Goal: Navigation & Orientation: Understand site structure

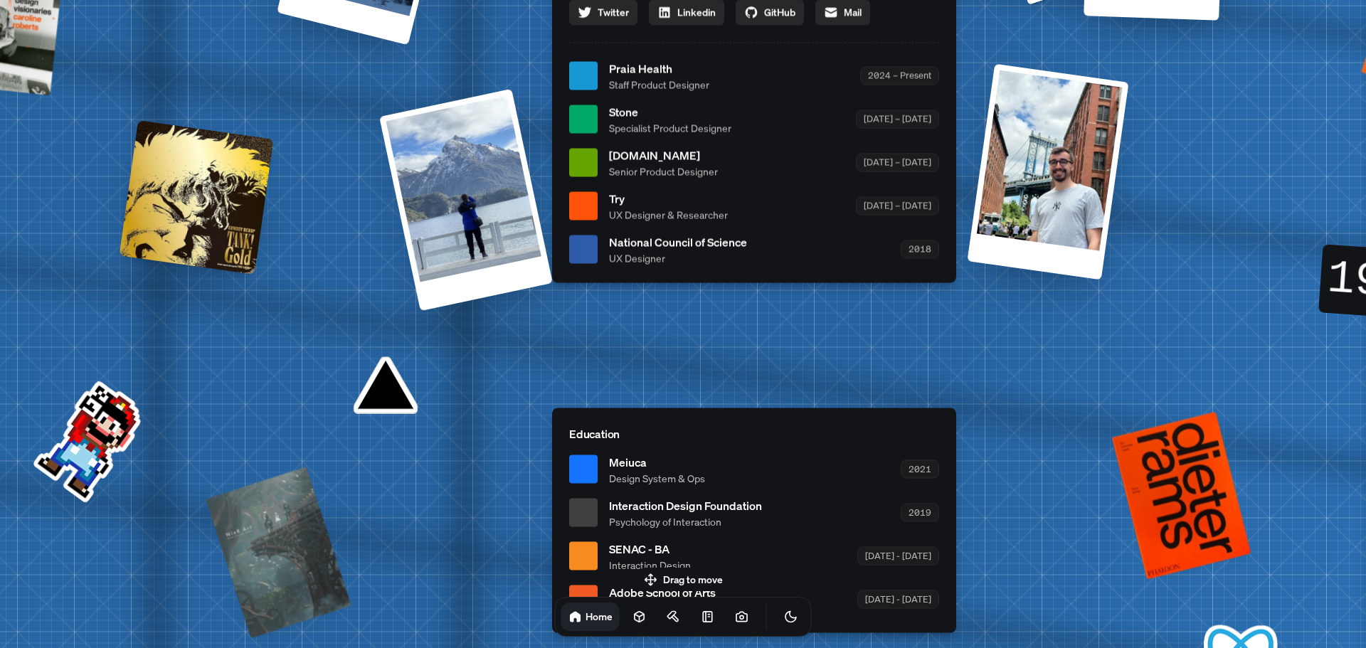
drag, startPoint x: 810, startPoint y: 278, endPoint x: 716, endPoint y: 387, distance: 144.8
click at [716, 393] on div "[PERSON_NAME] [PERSON_NAME] Design Engineer Welcome to my space on the internet…" at bounding box center [757, 76] width 2129 height 1864
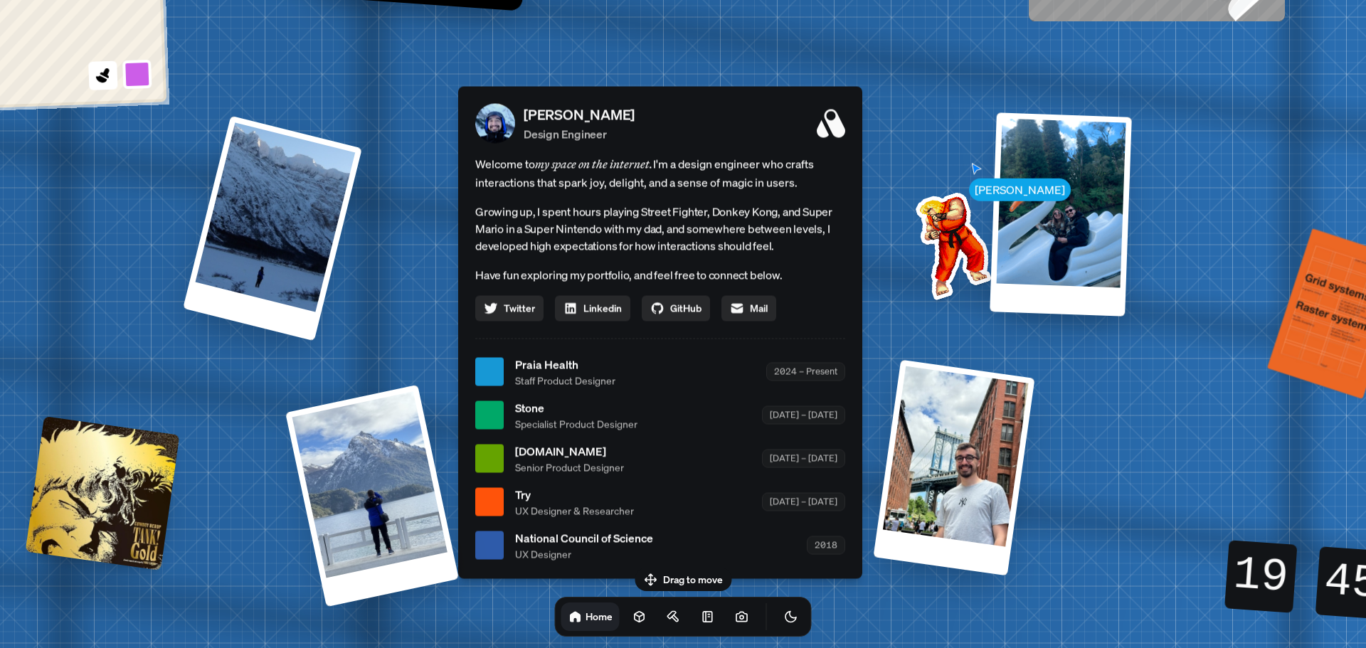
drag, startPoint x: 971, startPoint y: 161, endPoint x: 1365, endPoint y: 420, distance: 471.7
click at [1365, 420] on div "[PERSON_NAME] [PERSON_NAME] Design Engineer Welcome to my space on the internet…" at bounding box center [663, 372] width 2129 height 1864
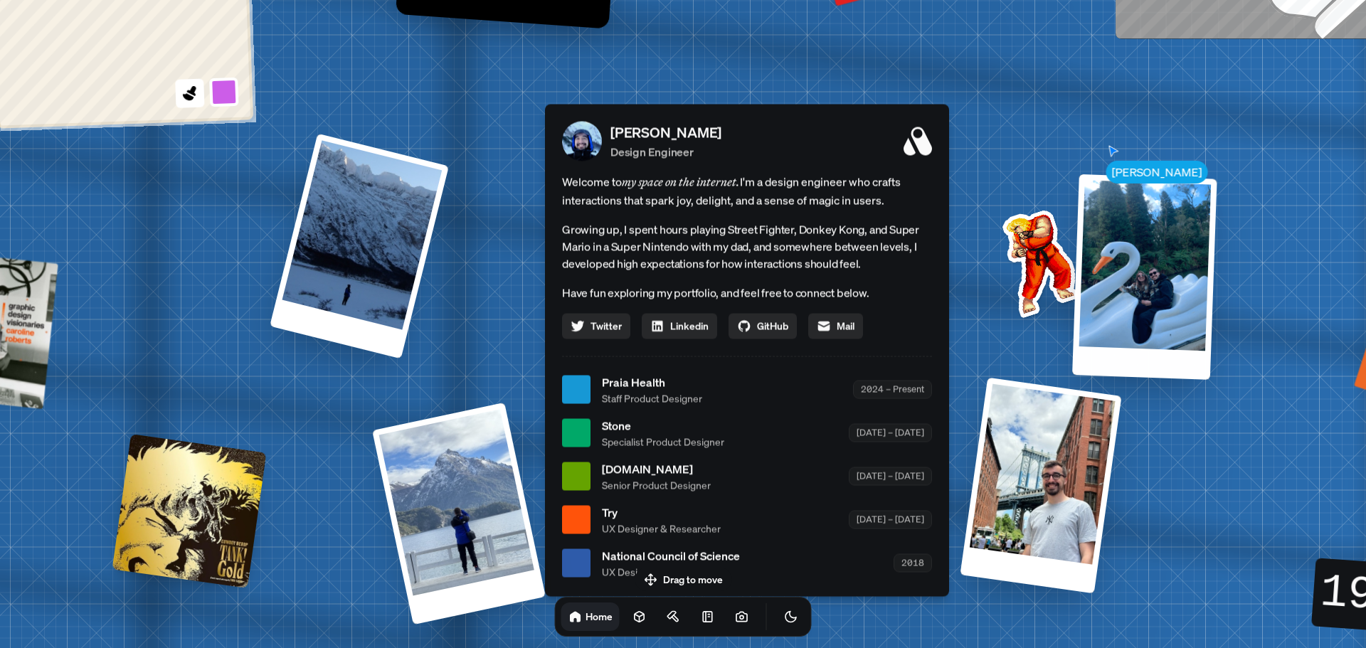
drag, startPoint x: 1145, startPoint y: 325, endPoint x: 1210, endPoint y: 240, distance: 107.6
click at [1210, 241] on div at bounding box center [1144, 277] width 145 height 206
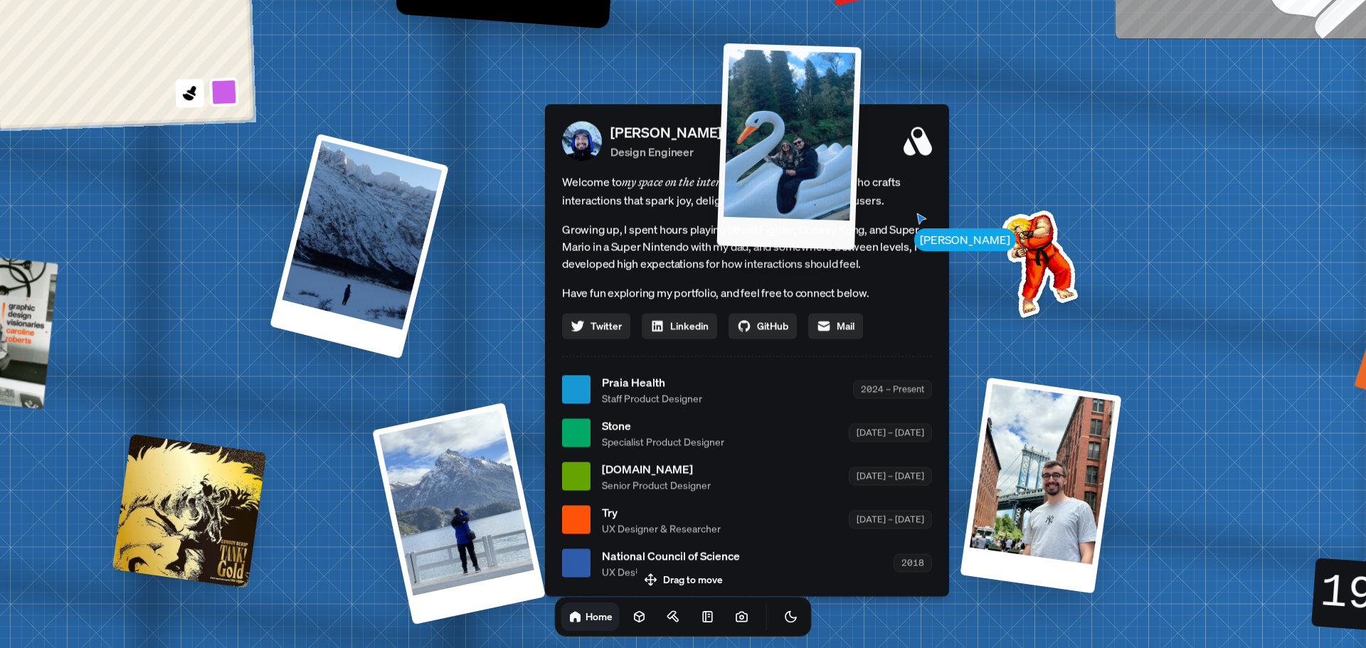
drag, startPoint x: 1206, startPoint y: 241, endPoint x: 833, endPoint y: 263, distance: 374.2
click at [833, 249] on div at bounding box center [789, 146] width 144 height 206
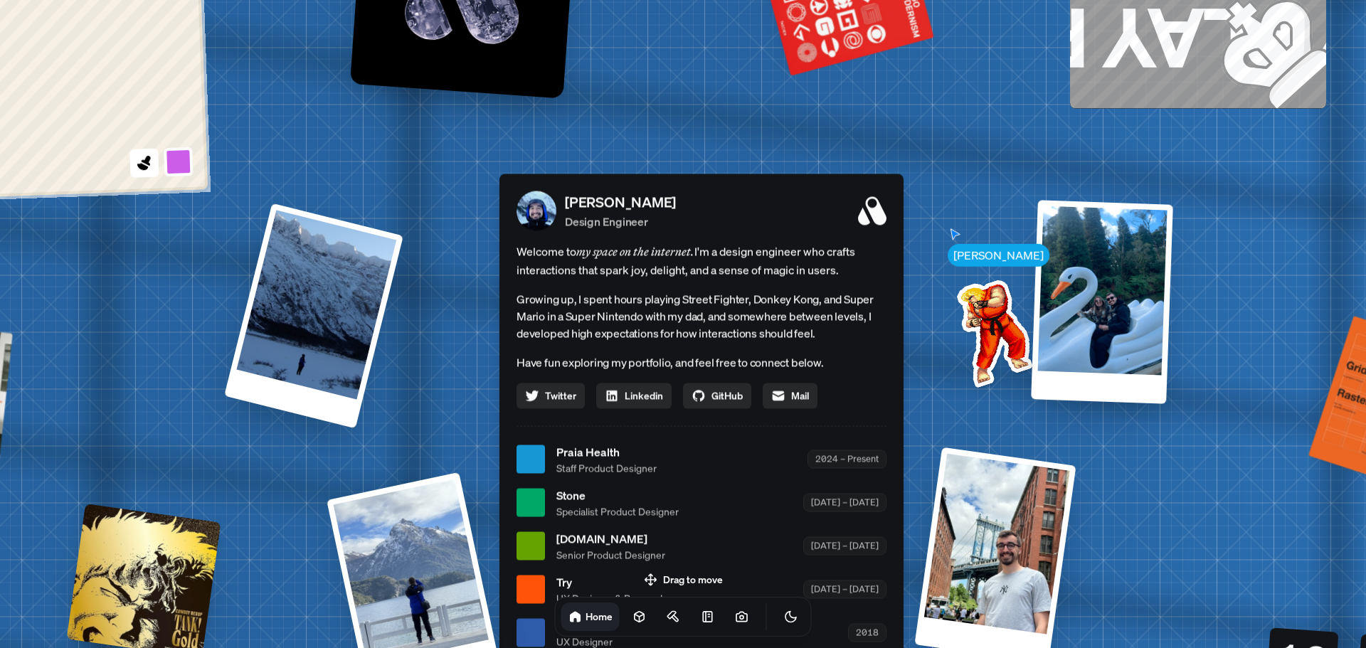
drag, startPoint x: 983, startPoint y: 180, endPoint x: 938, endPoint y: 250, distance: 83.3
click at [938, 250] on div "[PERSON_NAME] [PERSON_NAME] Design Engineer Welcome to my space on the internet…" at bounding box center [704, 460] width 2129 height 1864
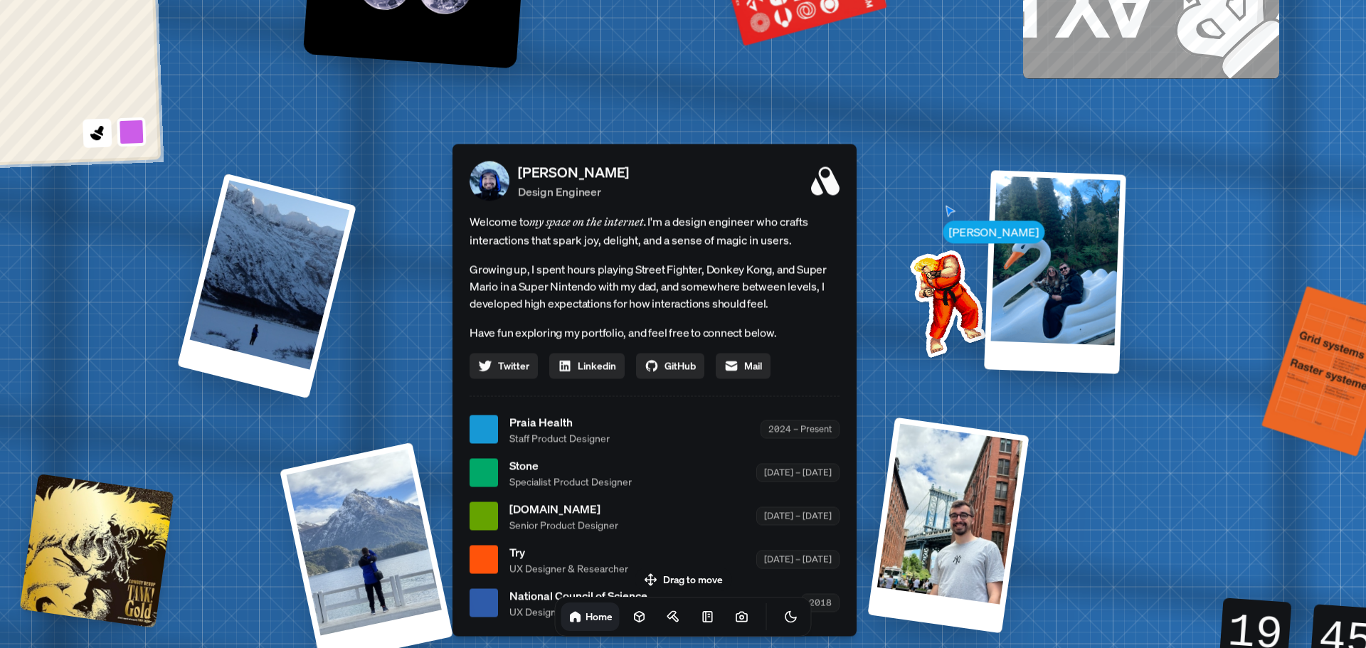
drag, startPoint x: 981, startPoint y: 329, endPoint x: 934, endPoint y: 298, distance: 56.1
click at [934, 298] on img at bounding box center [945, 300] width 144 height 144
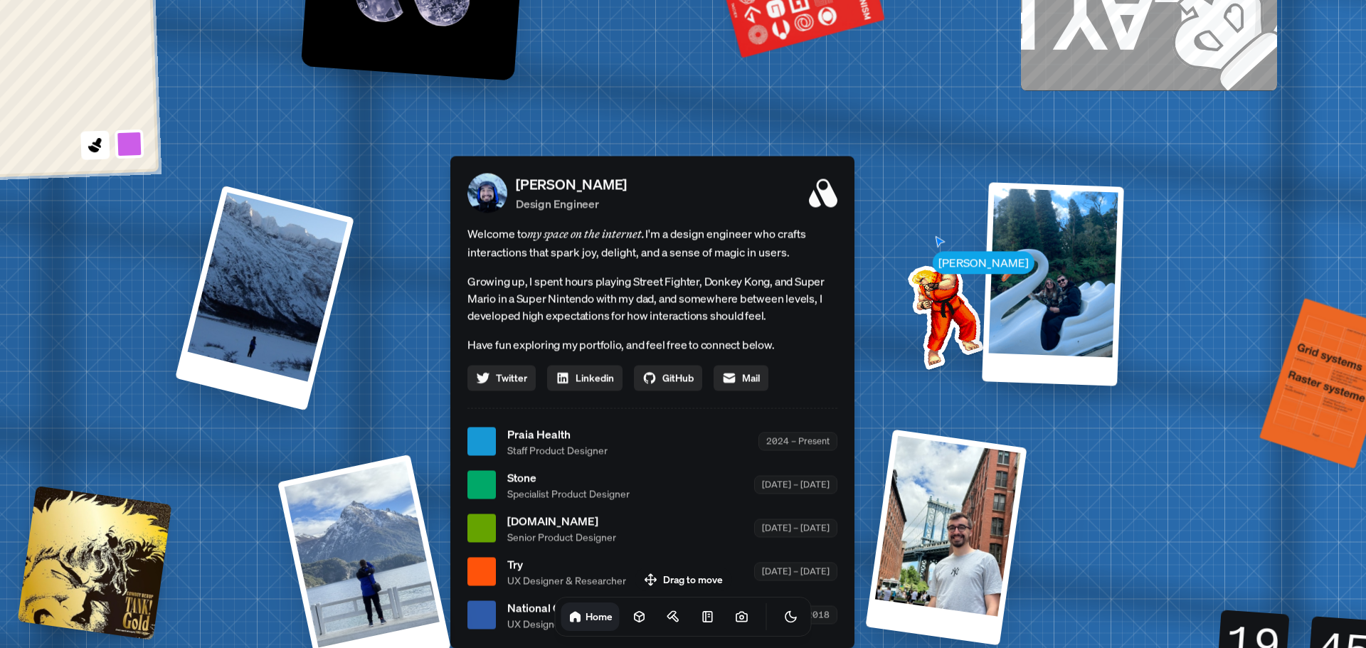
drag, startPoint x: 955, startPoint y: 289, endPoint x: 1032, endPoint y: 278, distance: 78.3
click at [961, 307] on img at bounding box center [943, 313] width 144 height 144
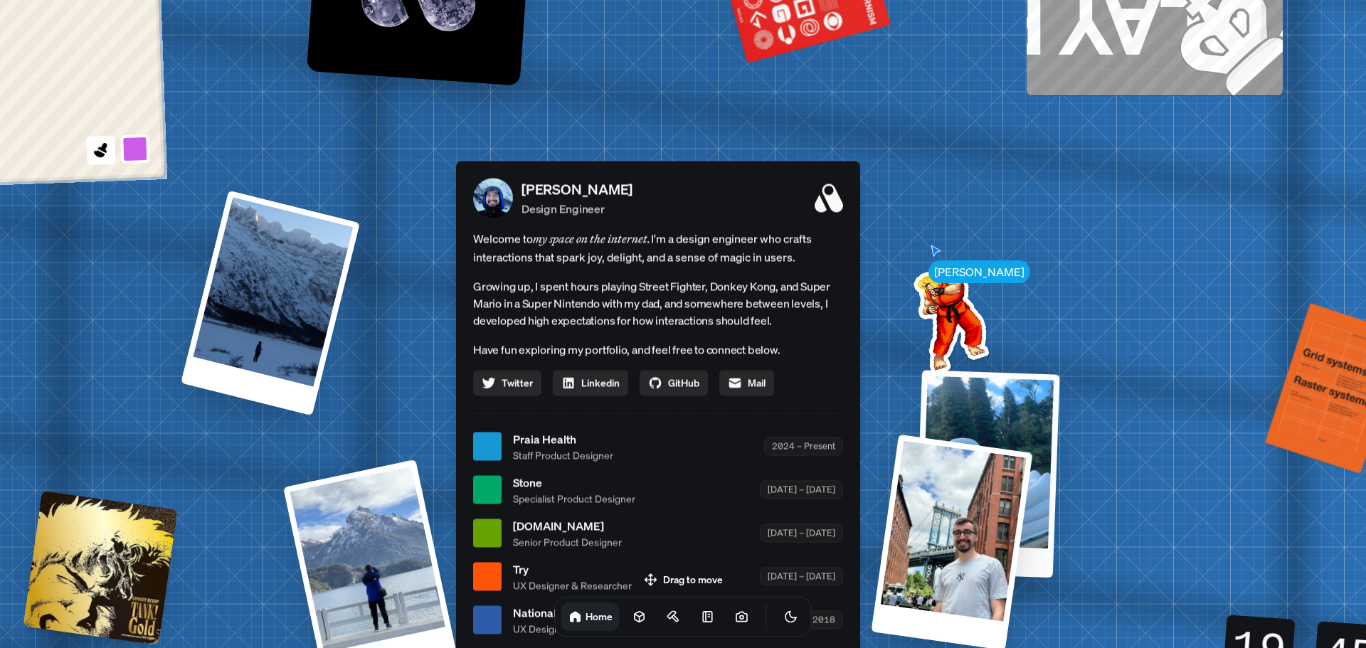
drag, startPoint x: 1038, startPoint y: 276, endPoint x: 935, endPoint y: 507, distance: 252.6
click at [935, 507] on div "[PERSON_NAME] [PERSON_NAME] Design Engineer Welcome to my space on the internet…" at bounding box center [661, 447] width 2129 height 1864
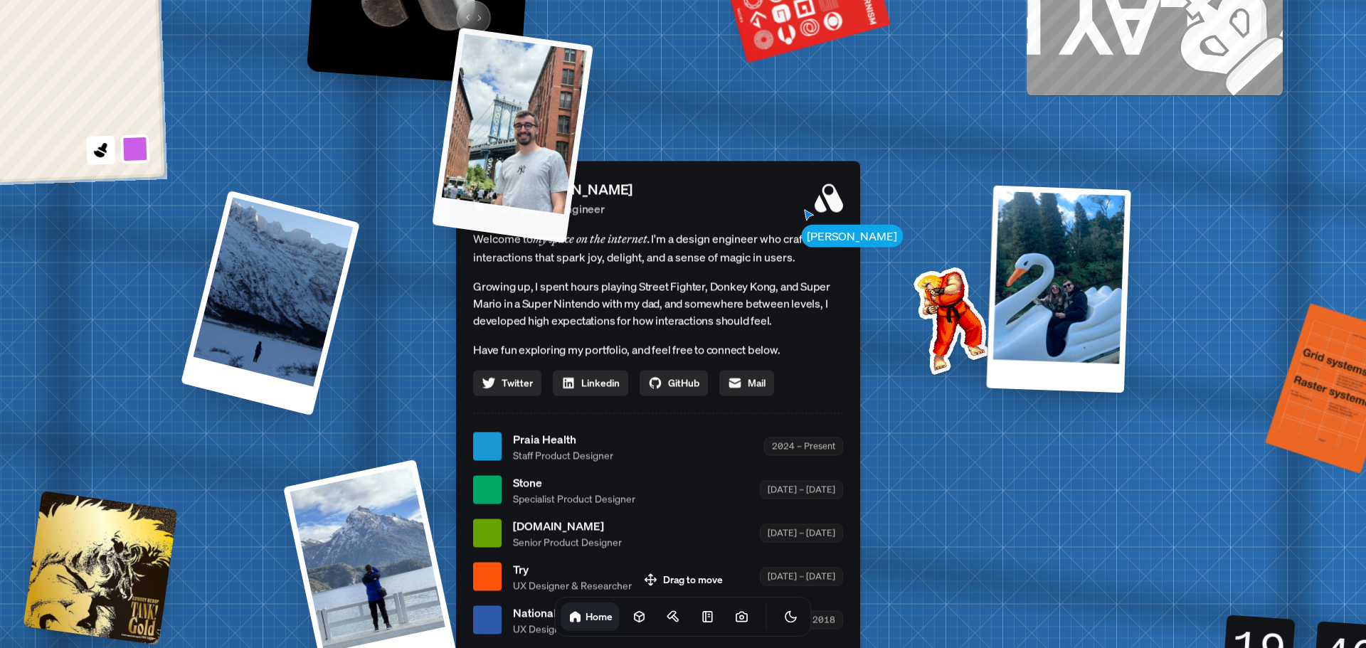
drag, startPoint x: 961, startPoint y: 510, endPoint x: 312, endPoint y: 124, distance: 755.9
click at [432, 105] on div at bounding box center [513, 135] width 162 height 216
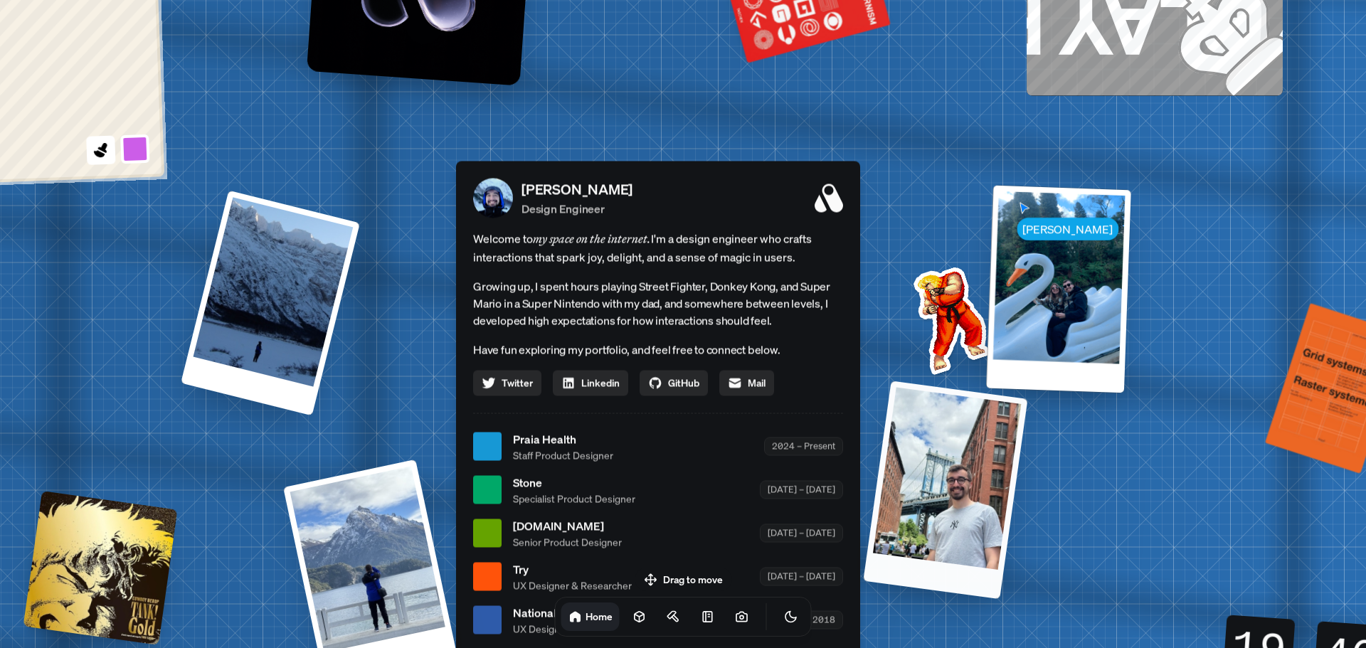
drag, startPoint x: 925, startPoint y: 492, endPoint x: 882, endPoint y: 415, distance: 87.9
click at [882, 415] on div at bounding box center [945, 490] width 164 height 218
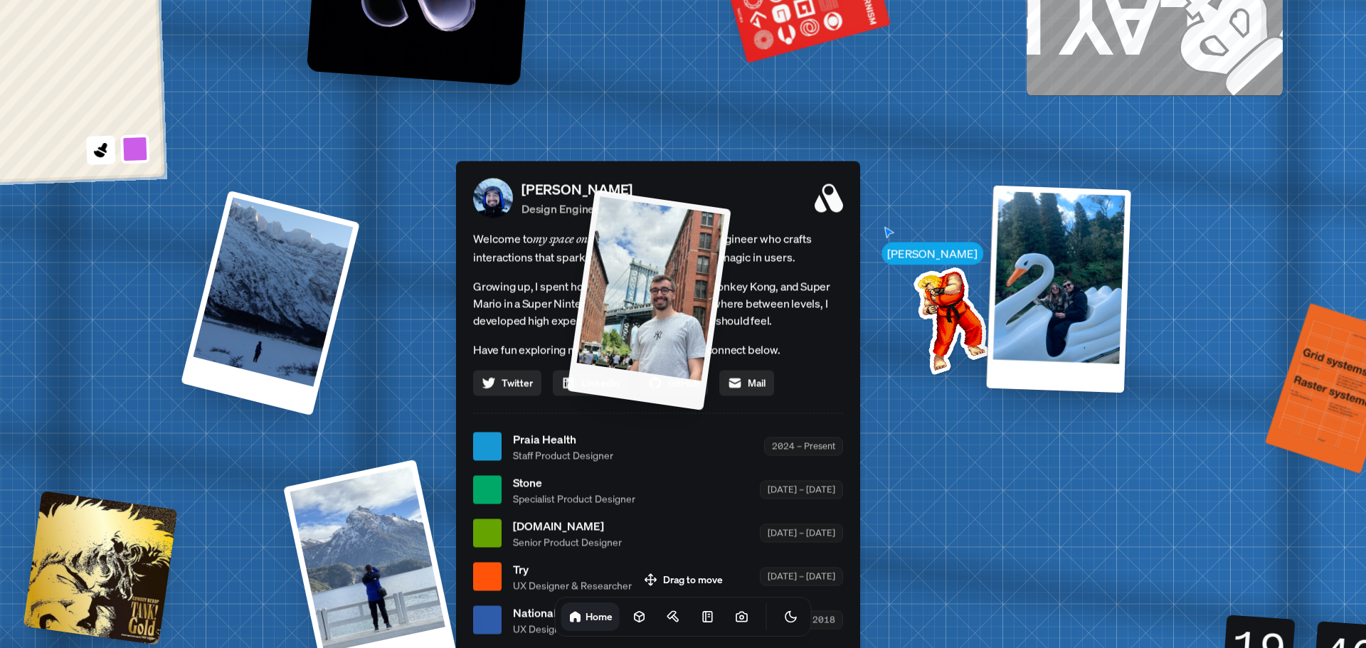
drag, startPoint x: 1017, startPoint y: 471, endPoint x: 683, endPoint y: 268, distance: 390.5
click at [683, 268] on div at bounding box center [649, 299] width 164 height 221
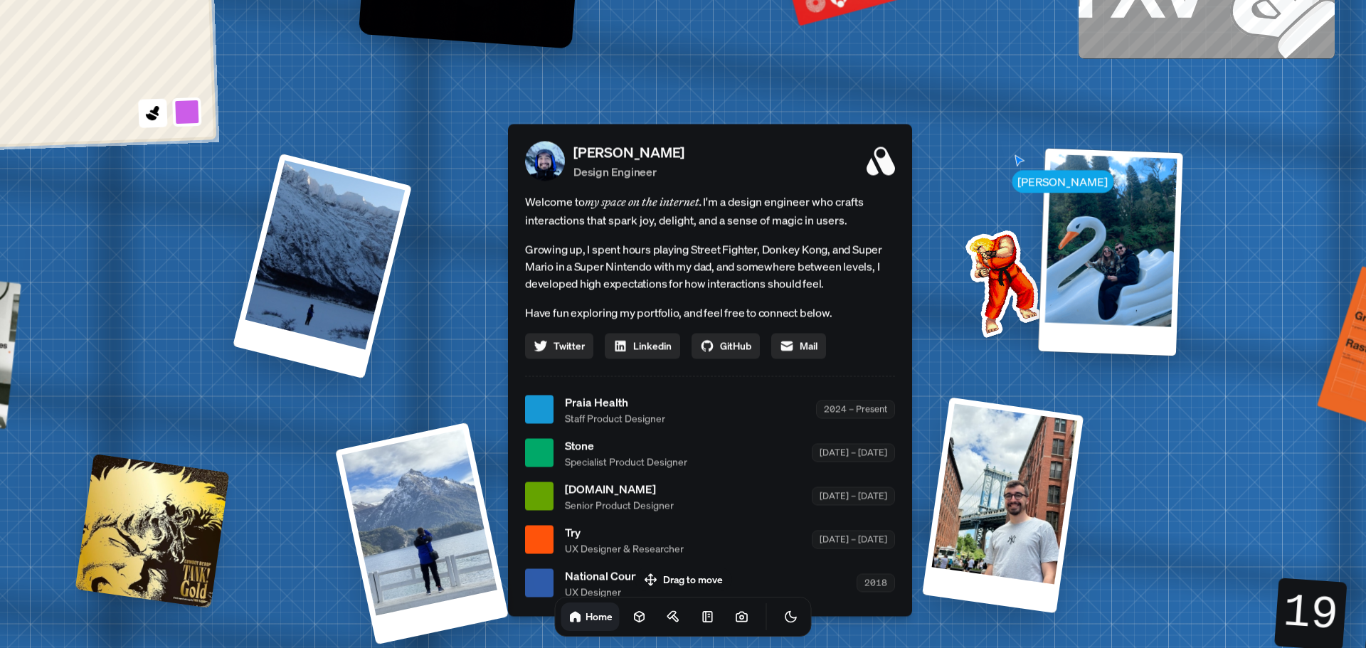
drag, startPoint x: 919, startPoint y: 227, endPoint x: 979, endPoint y: 186, distance: 72.8
click at [979, 186] on div "[PERSON_NAME] [PERSON_NAME] Design Engineer Welcome to my space on the internet…" at bounding box center [712, 410] width 2129 height 1864
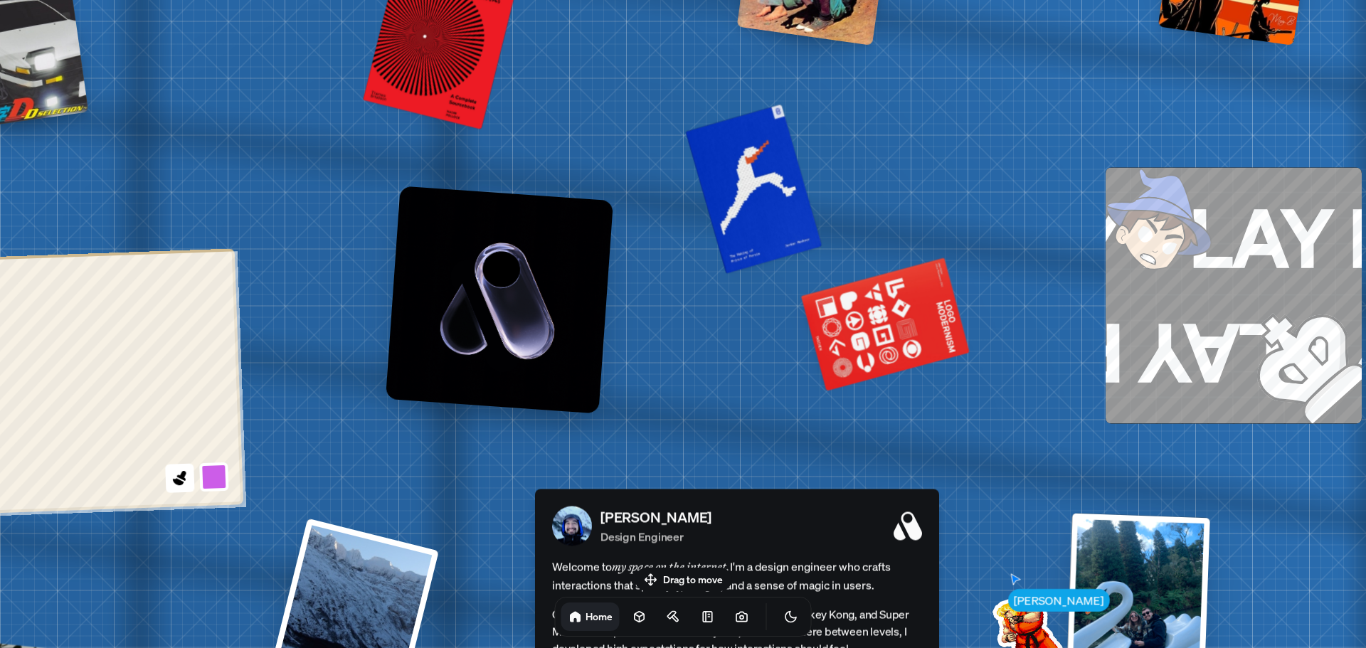
drag, startPoint x: 981, startPoint y: 199, endPoint x: 1037, endPoint y: 546, distance: 351.6
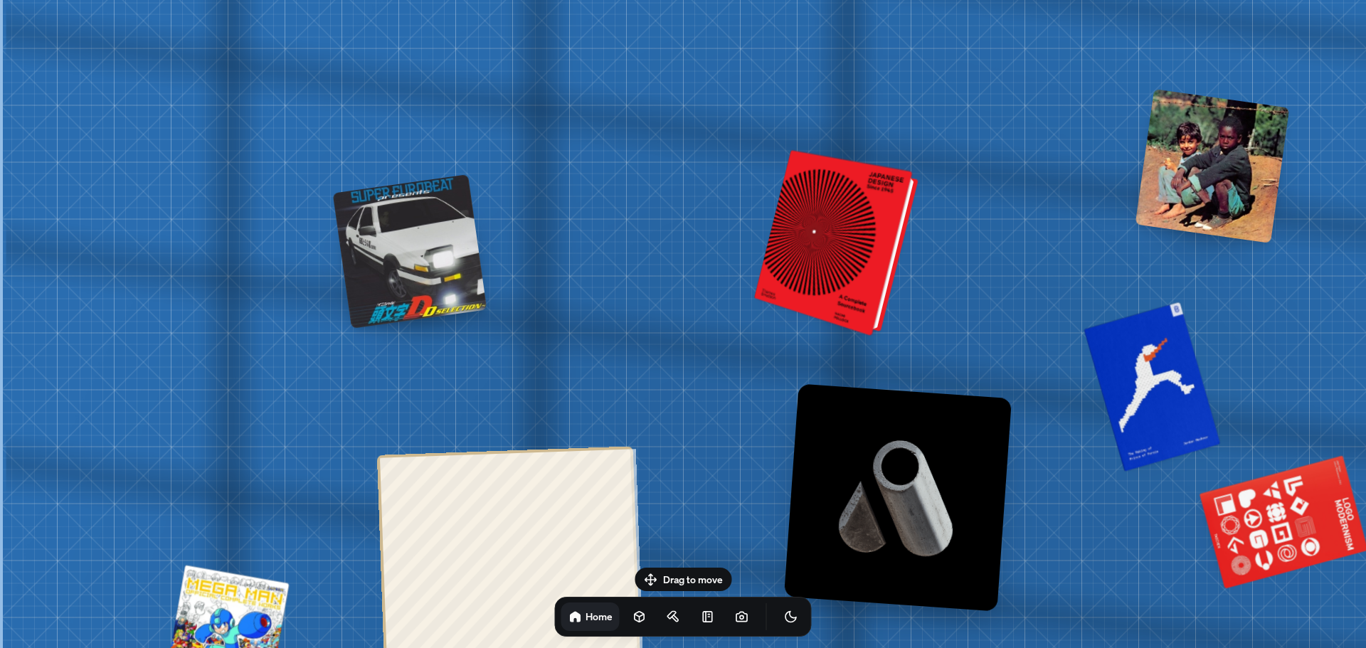
drag, startPoint x: 430, startPoint y: 124, endPoint x: 842, endPoint y: 216, distance: 421.4
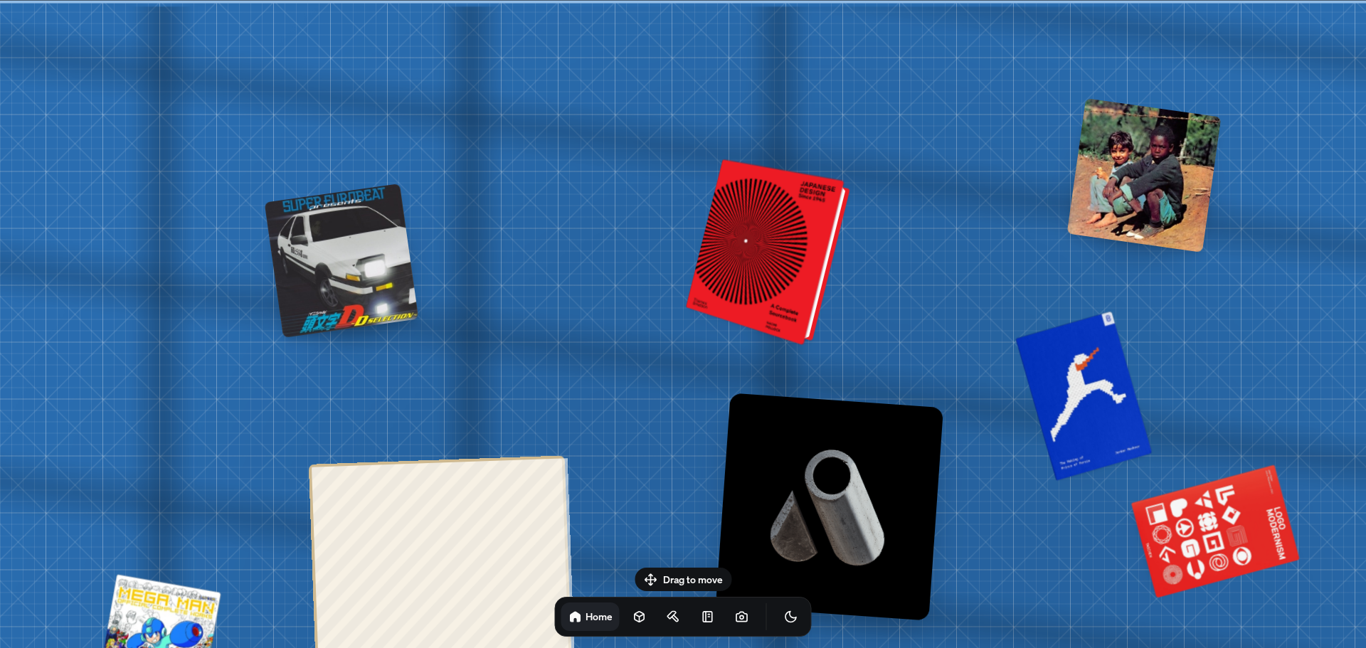
drag, startPoint x: 842, startPoint y: 214, endPoint x: 781, endPoint y: 302, distance: 107.4
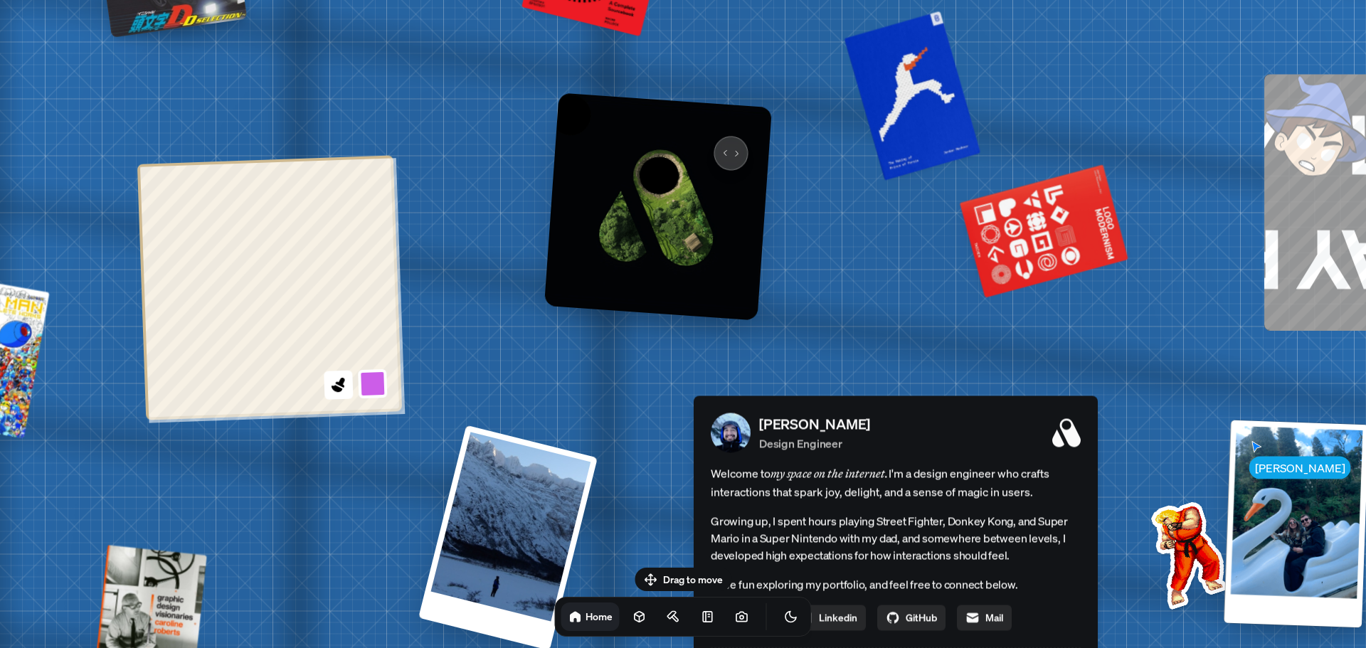
drag, startPoint x: 904, startPoint y: 448, endPoint x: 648, endPoint y: 117, distance: 418.6
click at [648, 117] on img at bounding box center [658, 207] width 228 height 228
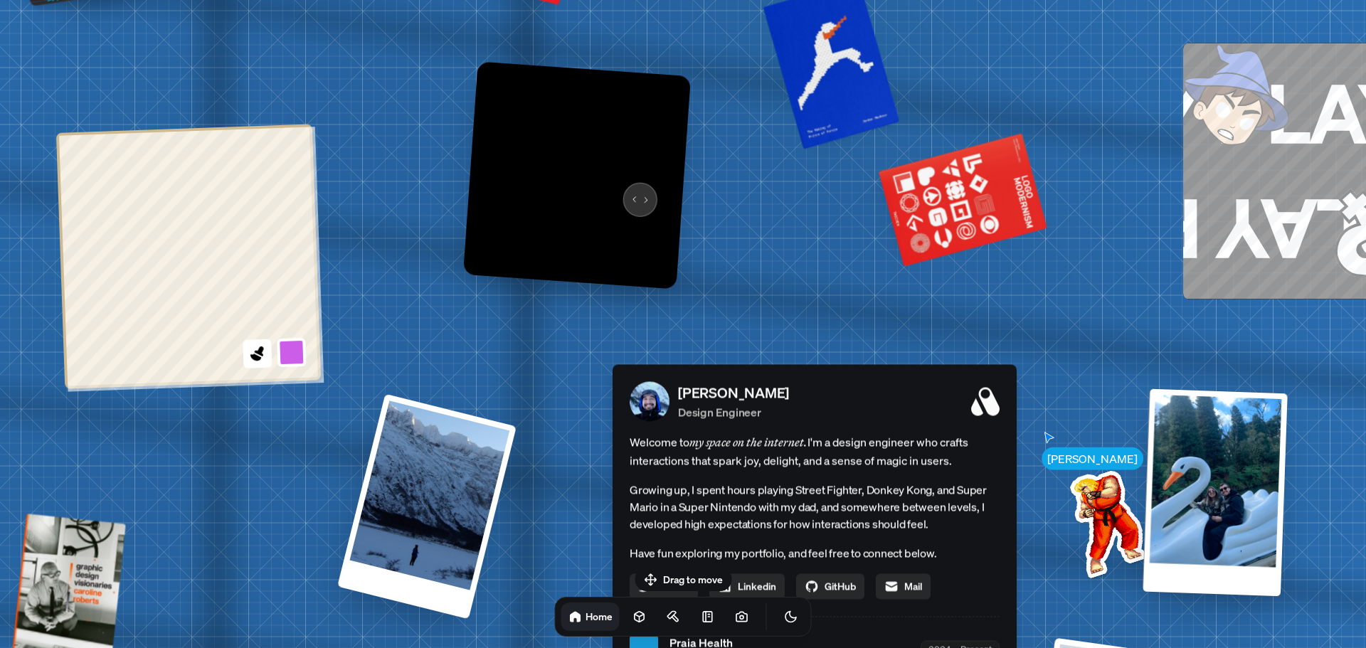
click at [635, 188] on img at bounding box center [577, 175] width 228 height 228
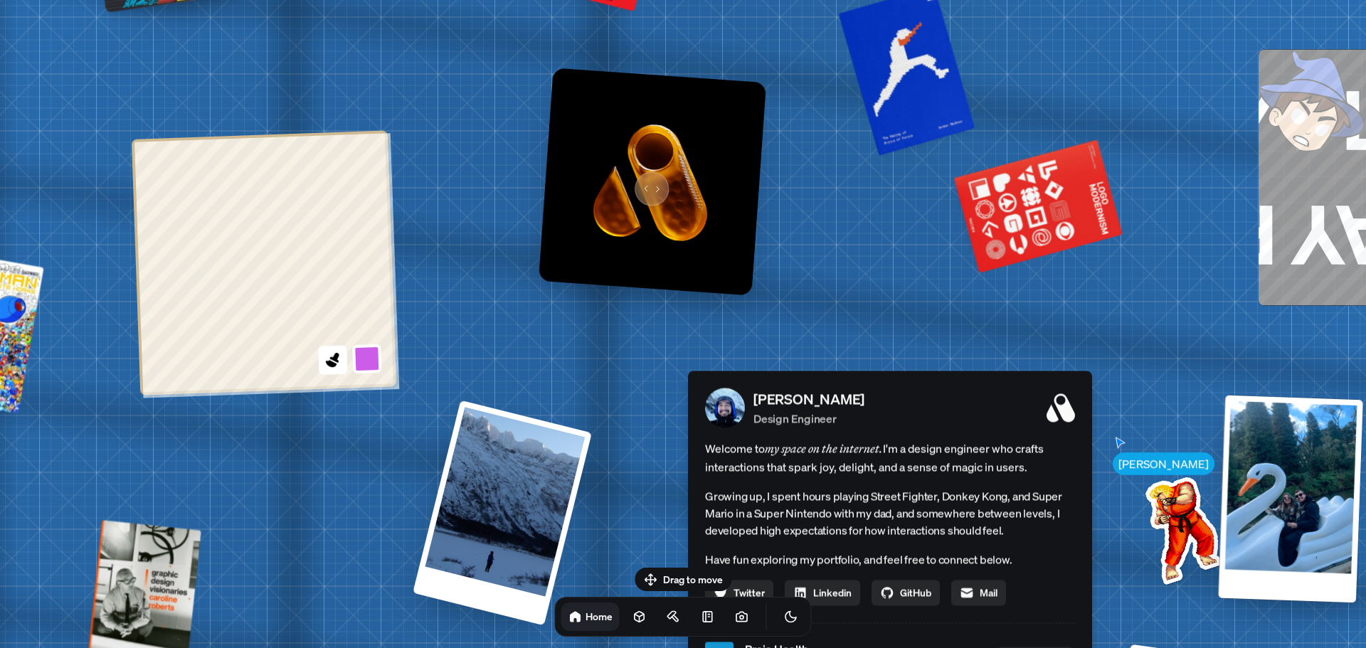
drag, startPoint x: 568, startPoint y: 175, endPoint x: 646, endPoint y: 181, distance: 78.5
click at [646, 181] on img at bounding box center [653, 182] width 228 height 228
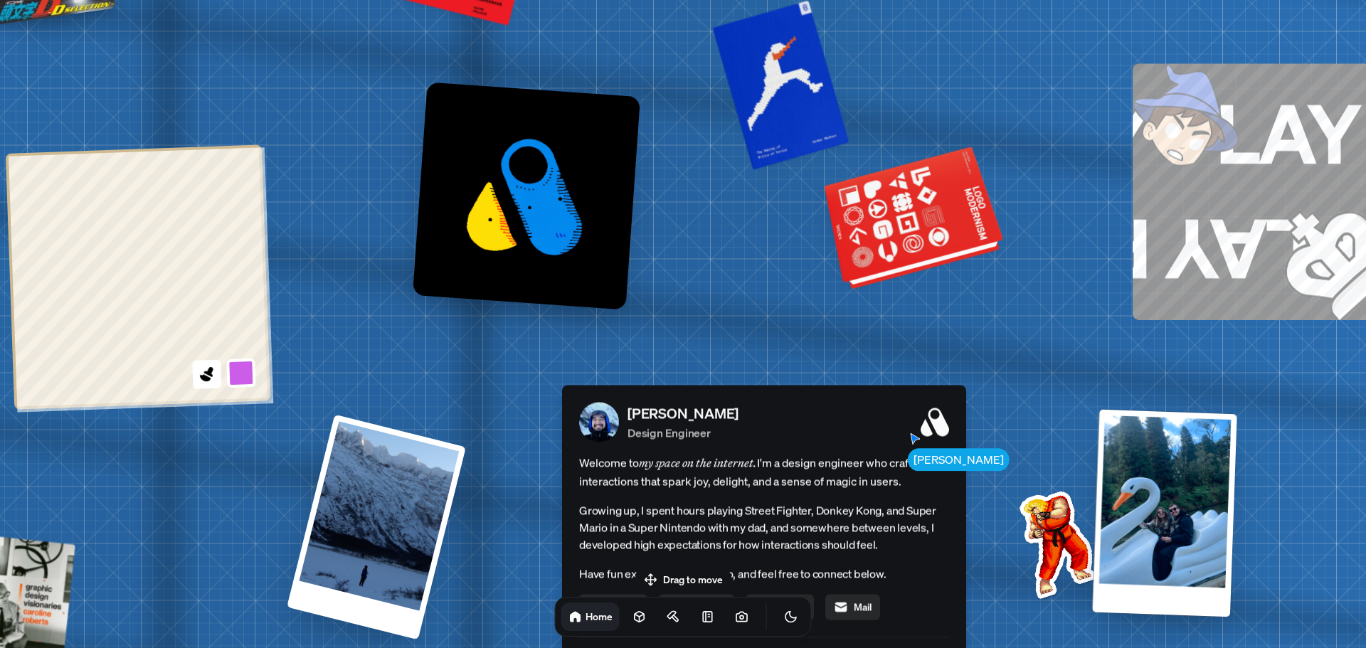
drag, startPoint x: 1064, startPoint y: 205, endPoint x: 937, endPoint y: 217, distance: 127.2
click at [943, 217] on div at bounding box center [915, 220] width 173 height 132
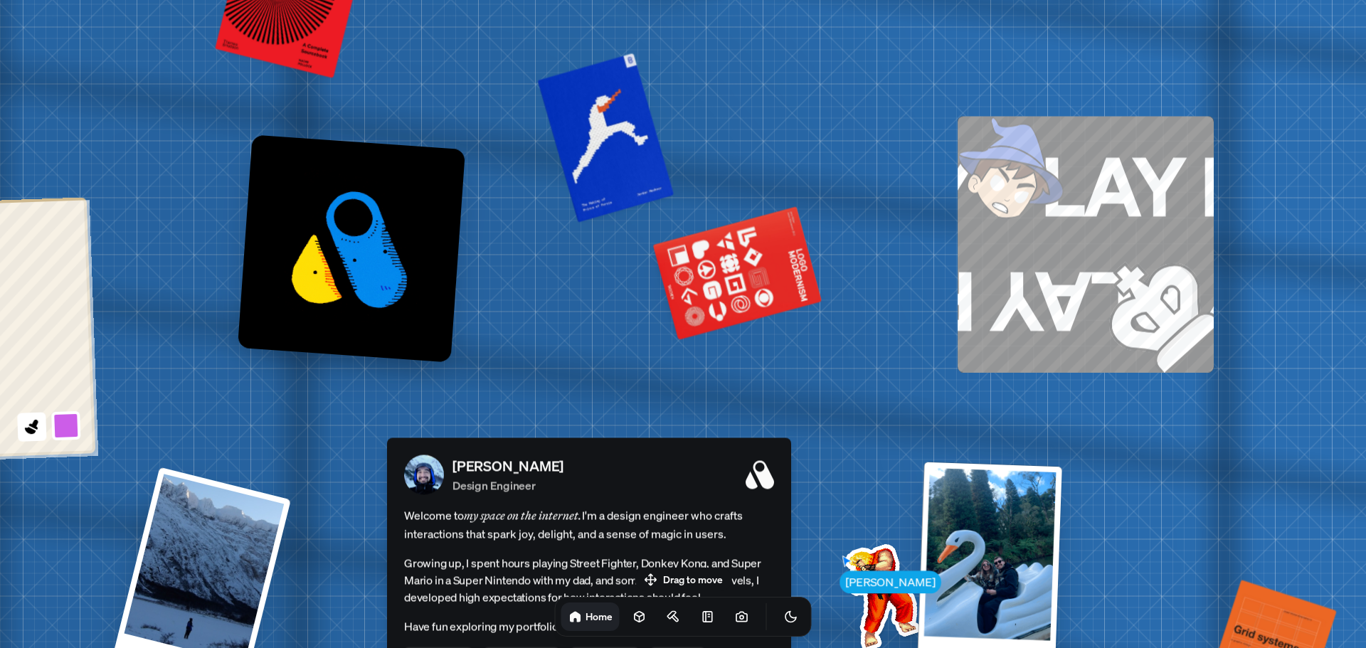
drag, startPoint x: 939, startPoint y: 104, endPoint x: 766, endPoint y: 158, distance: 181.2
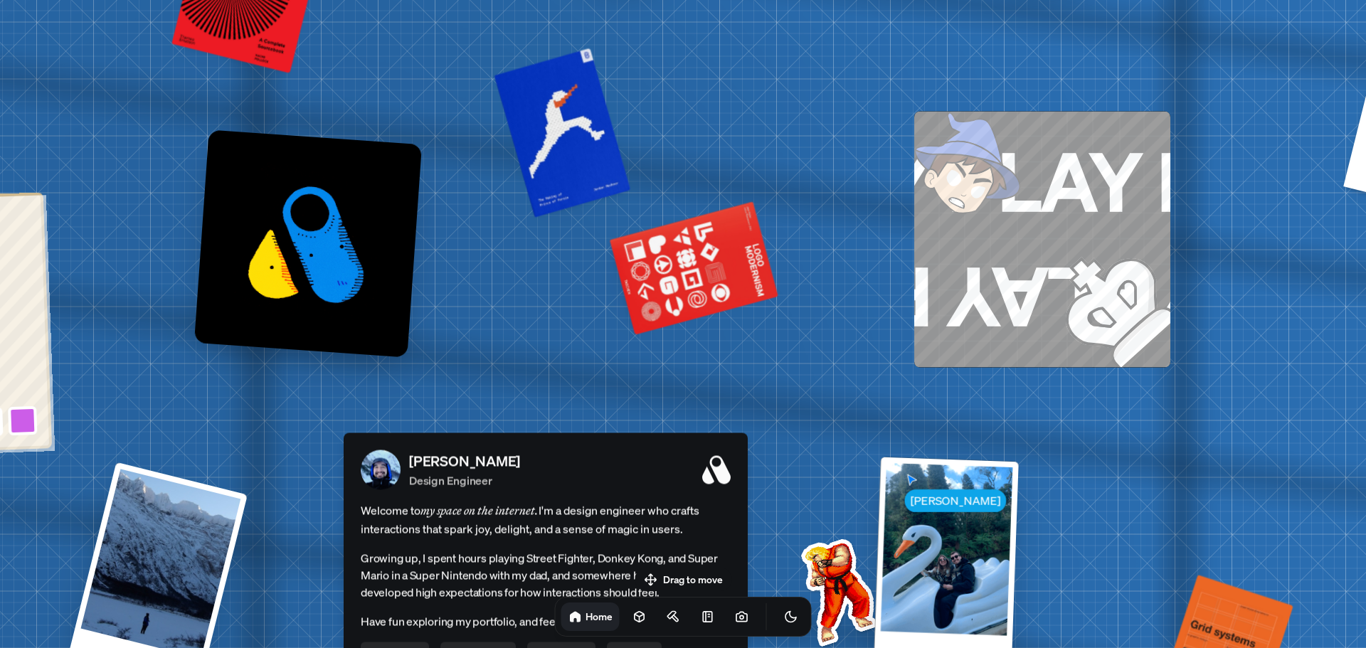
click at [1048, 207] on img at bounding box center [1090, 284] width 159 height 166
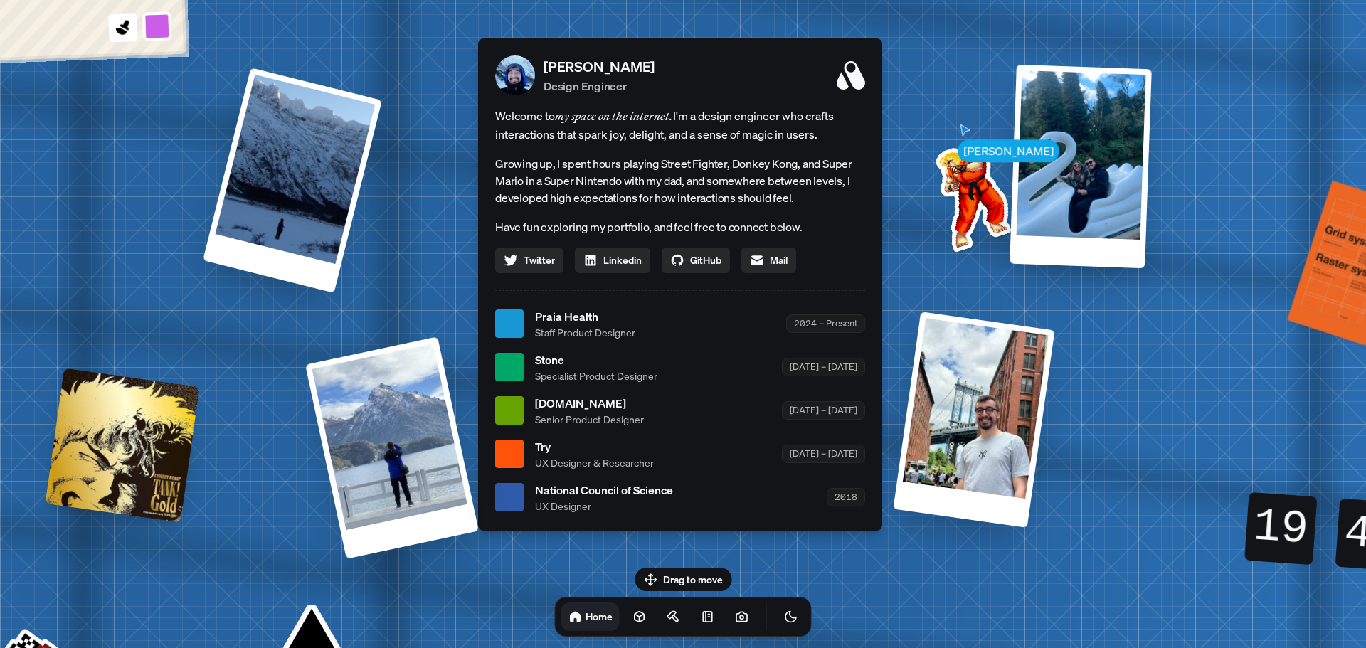
click at [569, 405] on span "[DOMAIN_NAME]" at bounding box center [589, 403] width 109 height 17
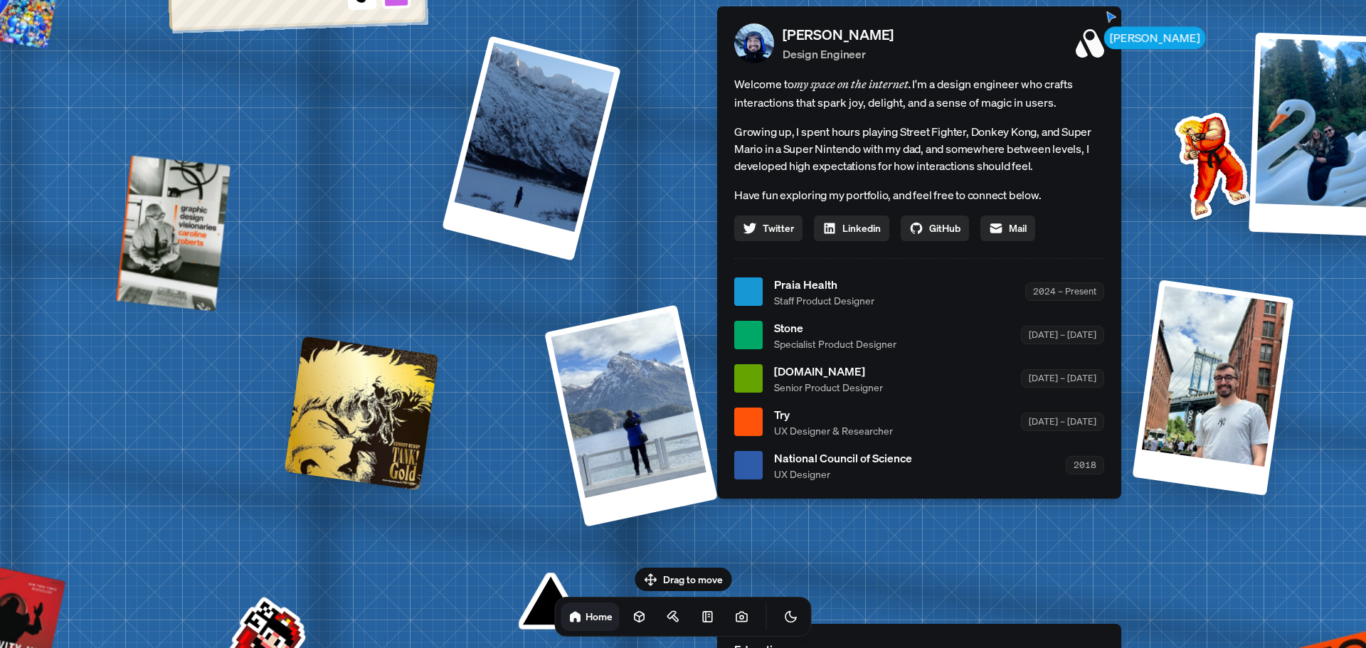
drag, startPoint x: 500, startPoint y: 414, endPoint x: 740, endPoint y: 382, distance: 242.6
click at [740, 382] on div at bounding box center [748, 378] width 28 height 28
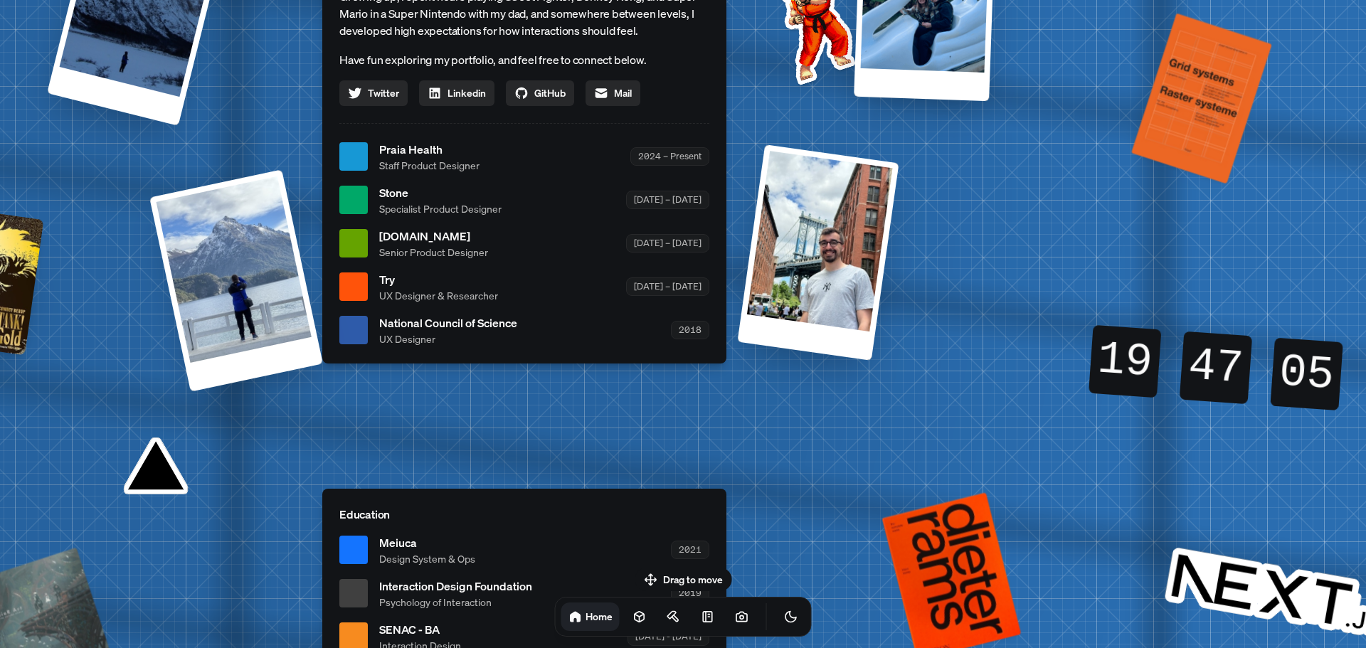
drag, startPoint x: 740, startPoint y: 382, endPoint x: 399, endPoint y: 270, distance: 358.7
click at [350, 247] on div at bounding box center [353, 243] width 28 height 28
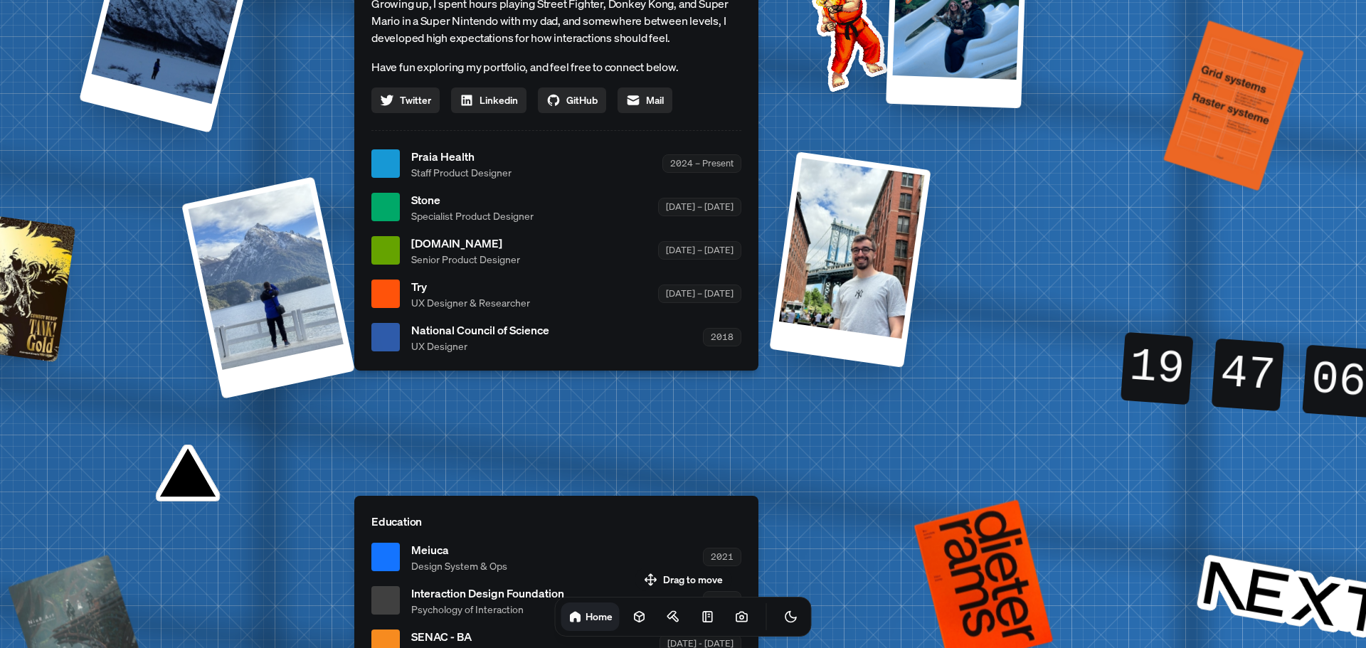
drag, startPoint x: 381, startPoint y: 290, endPoint x: 409, endPoint y: 297, distance: 28.6
click at [409, 297] on li "Try UX Designer & Researcher [DATE] – [DATE]" at bounding box center [556, 294] width 370 height 32
click at [443, 307] on span "UX Designer & Researcher" at bounding box center [470, 302] width 119 height 15
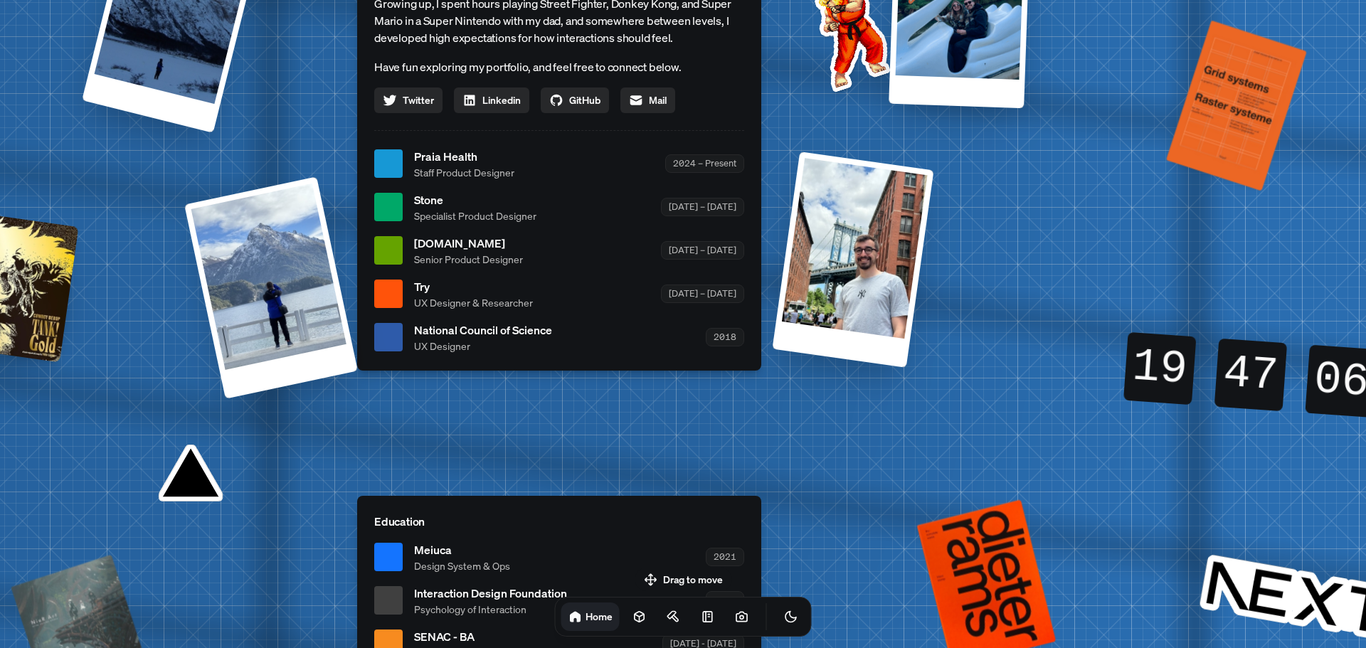
click at [524, 295] on span "UX Designer & Researcher" at bounding box center [473, 302] width 119 height 15
drag, startPoint x: 547, startPoint y: 356, endPoint x: 585, endPoint y: 232, distance: 130.1
click at [585, 232] on div "[PERSON_NAME] Design Engineer Welcome to my space on the internet. I'm a design…" at bounding box center [559, 124] width 404 height 492
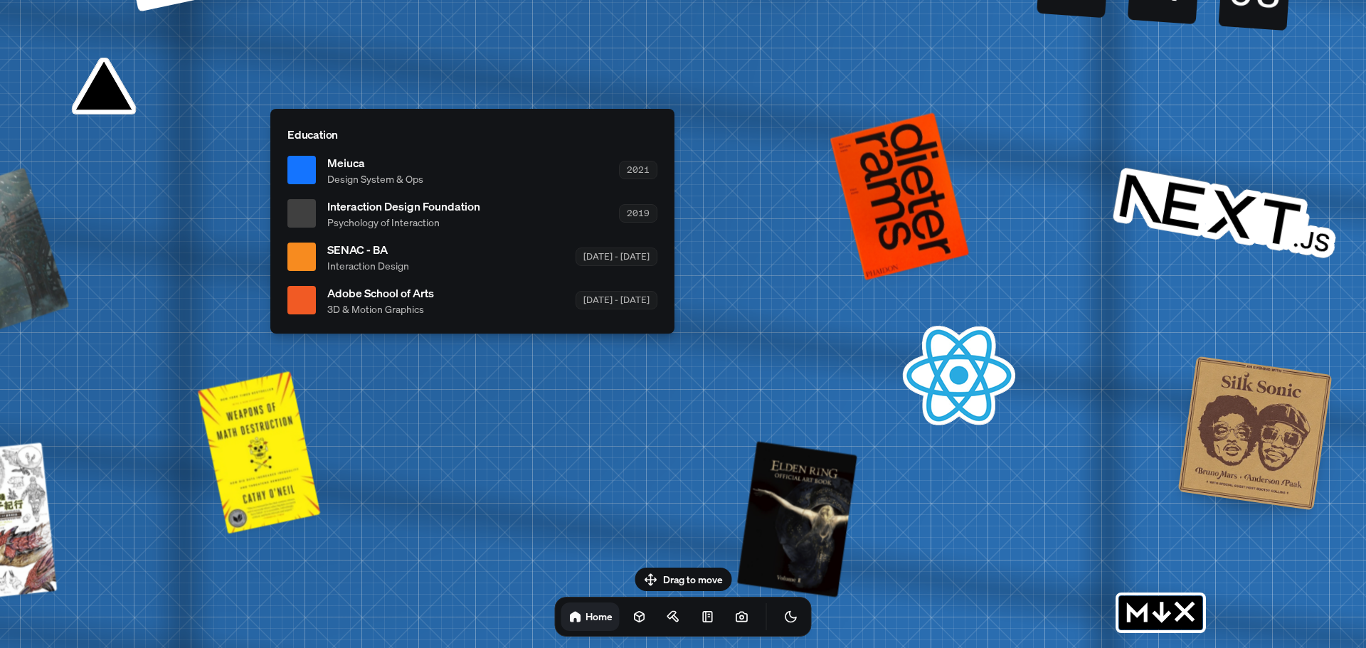
drag, startPoint x: 654, startPoint y: 411, endPoint x: 522, endPoint y: 159, distance: 285.2
click at [522, 159] on div "Meiuca Design System & Ops 2021" at bounding box center [492, 170] width 330 height 32
drag, startPoint x: 973, startPoint y: 330, endPoint x: 724, endPoint y: 68, distance: 362.4
